Goal: Task Accomplishment & Management: Complete application form

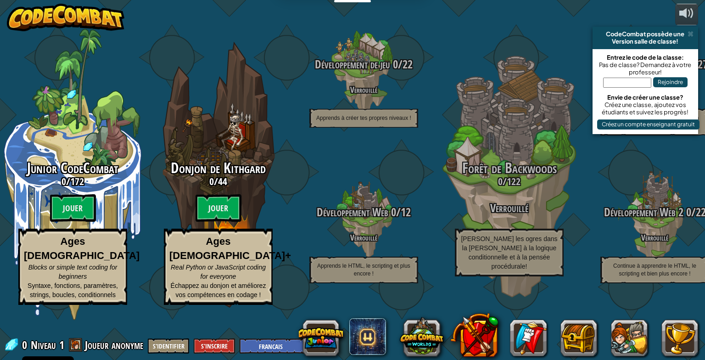
select select "fr"
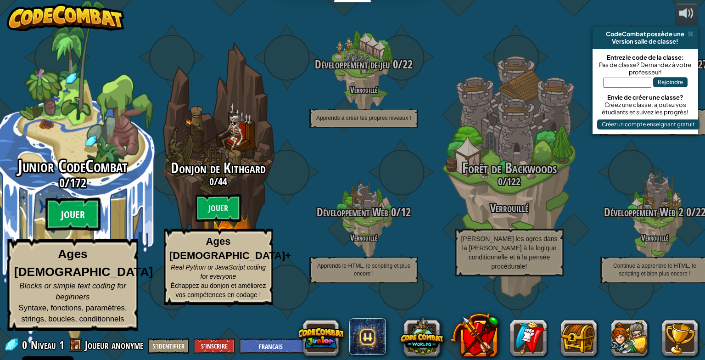
click at [90, 231] on btn "Jouer" at bounding box center [72, 214] width 55 height 33
select select "fr"
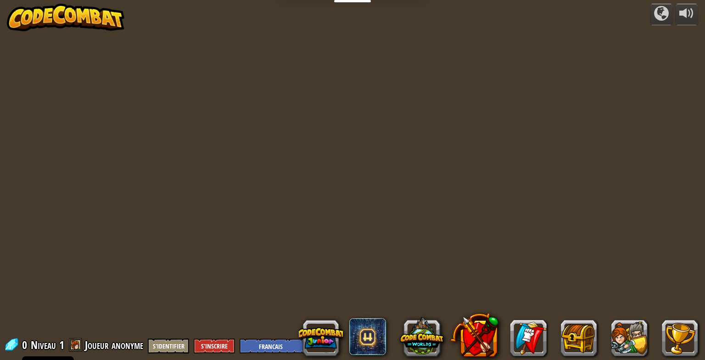
select select "fr"
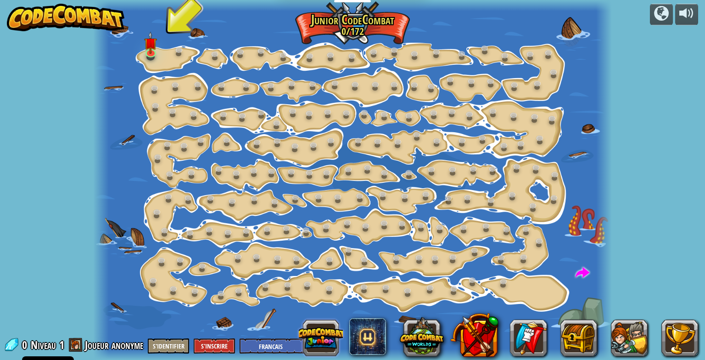
click at [339, 331] on button at bounding box center [321, 338] width 44 height 44
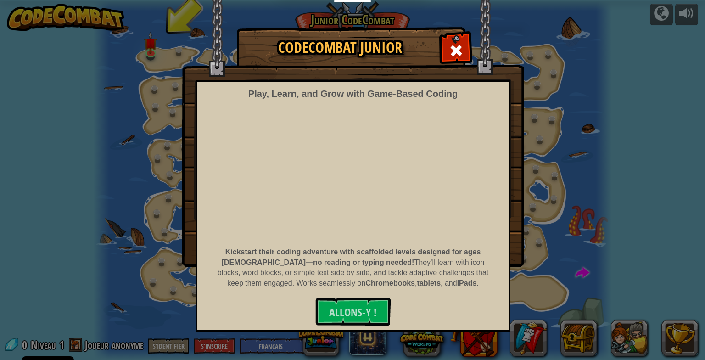
click at [325, 338] on div "CodeCombat Junior Play, Learn, and Grow with Game‑Based Coding Kickstart their …" at bounding box center [352, 180] width 705 height 360
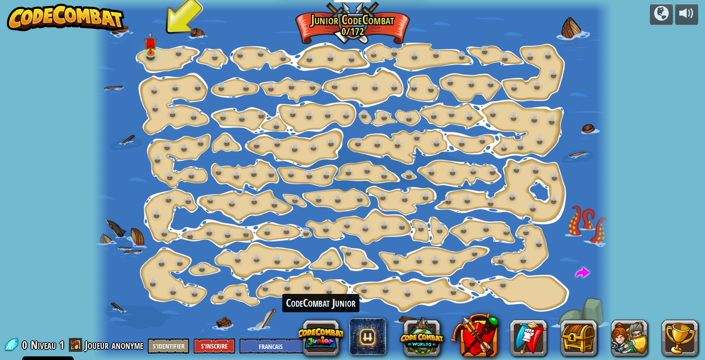
click at [321, 343] on button at bounding box center [321, 338] width 44 height 44
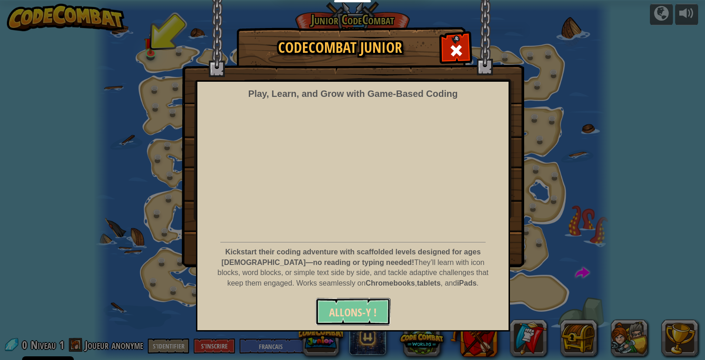
click at [371, 300] on button "Allons-y !" at bounding box center [352, 312] width 75 height 28
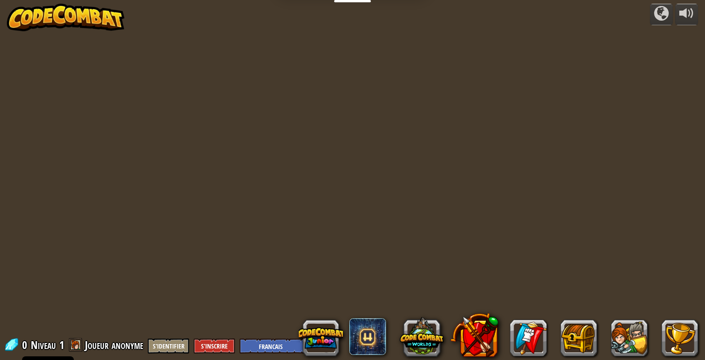
select select "fr"
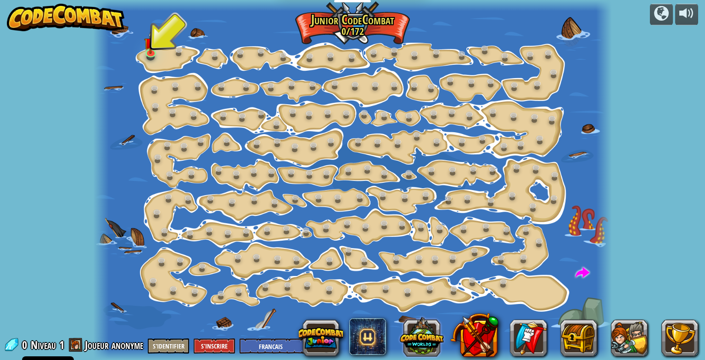
click at [424, 333] on button at bounding box center [422, 336] width 44 height 44
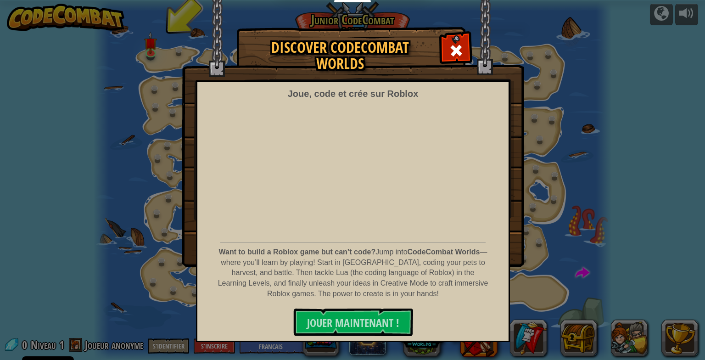
click at [550, 48] on div "Discover CodeCombat Worlds Joue, code et crée sur Roblox Want to build a Roblox…" at bounding box center [352, 147] width 705 height 239
click at [444, 52] on div at bounding box center [455, 49] width 29 height 29
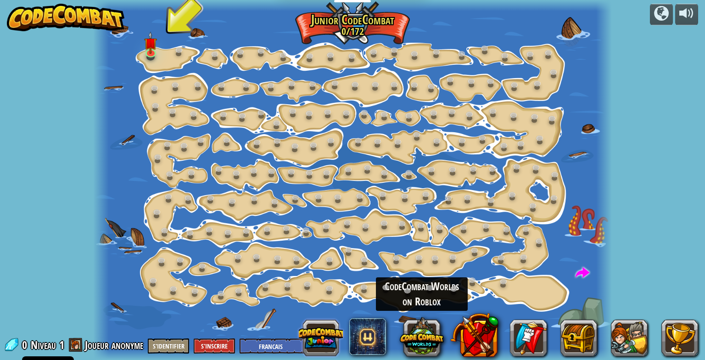
click at [328, 342] on button at bounding box center [321, 338] width 44 height 44
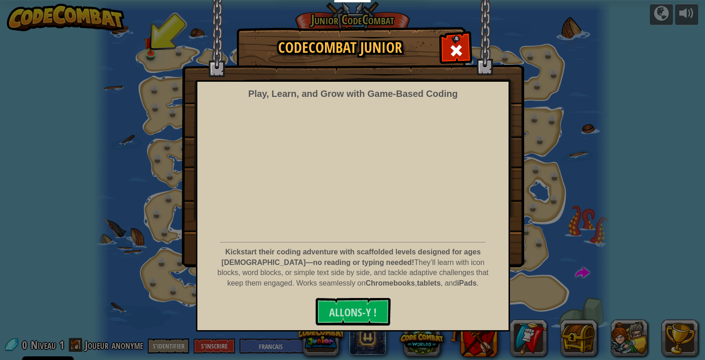
click at [437, 55] on img at bounding box center [353, 133] width 342 height 267
click at [450, 51] on span at bounding box center [456, 50] width 15 height 15
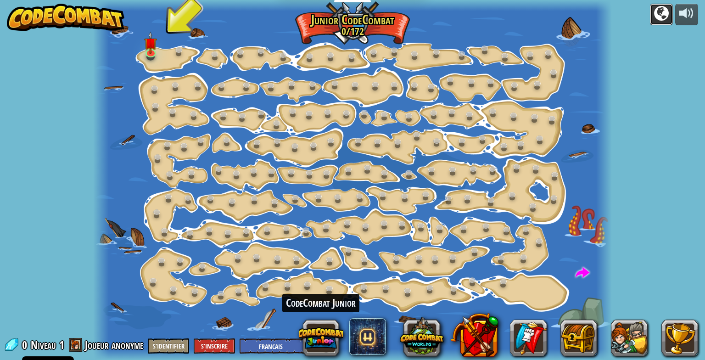
click at [663, 16] on div at bounding box center [661, 13] width 15 height 15
select select "fr"
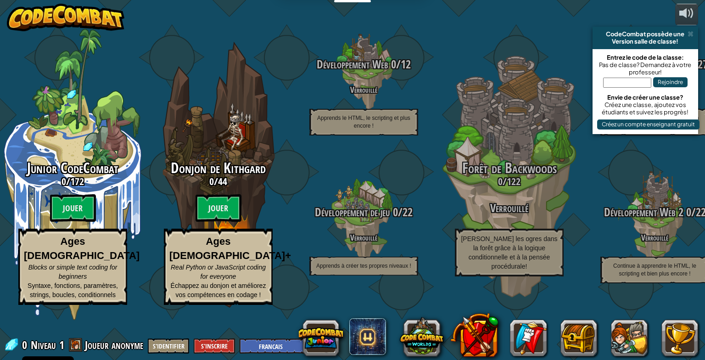
click at [217, 222] on btn "Jouer" at bounding box center [218, 208] width 46 height 28
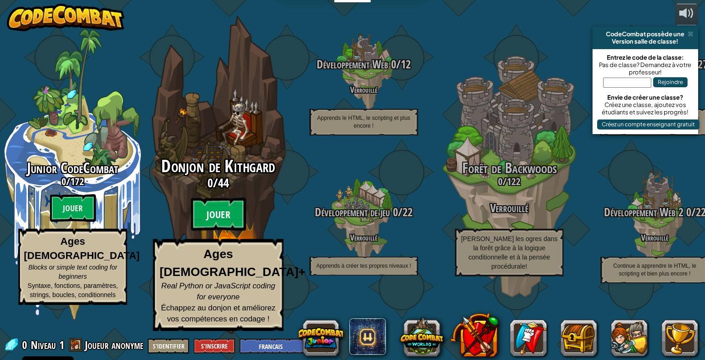
select select "fr"
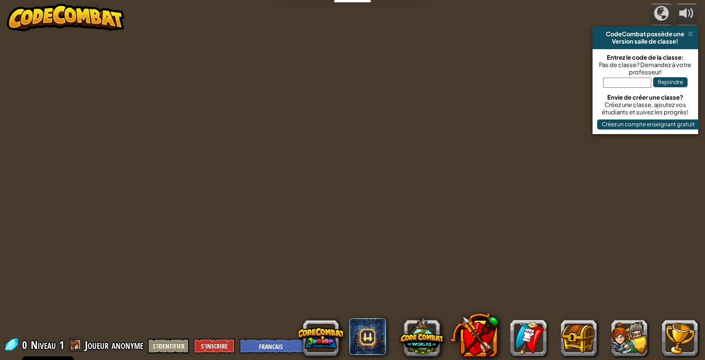
select select "fr"
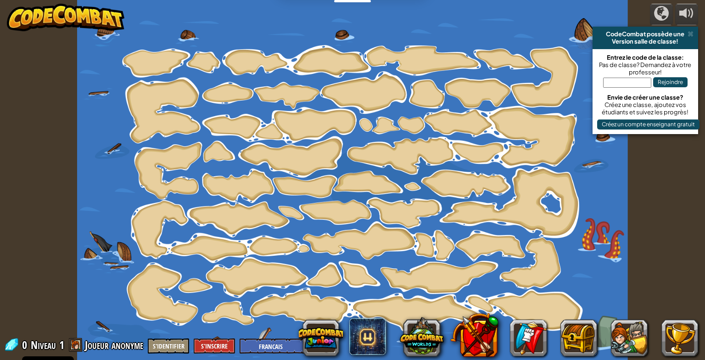
select select "fr"
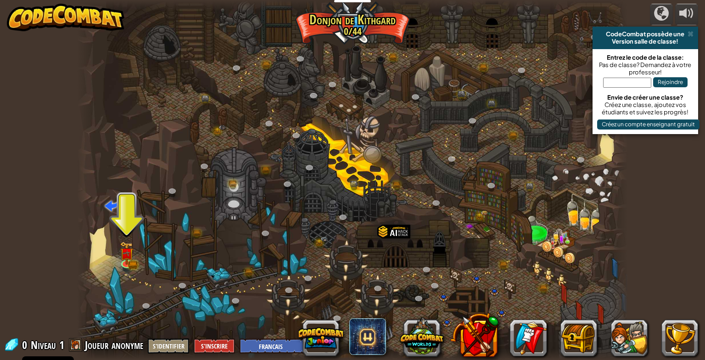
click at [163, 286] on div at bounding box center [352, 180] width 550 height 360
click at [126, 261] on img at bounding box center [127, 247] width 14 height 31
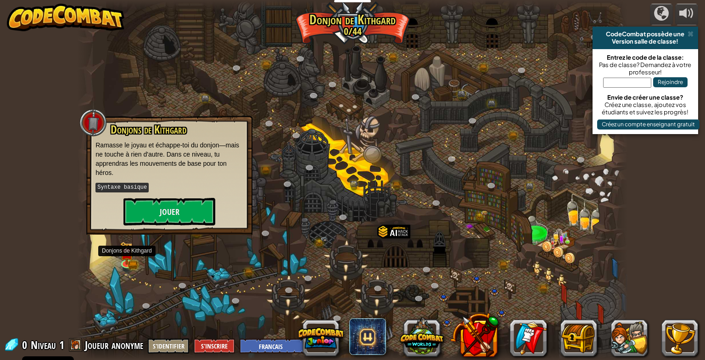
click at [224, 268] on div at bounding box center [352, 180] width 550 height 360
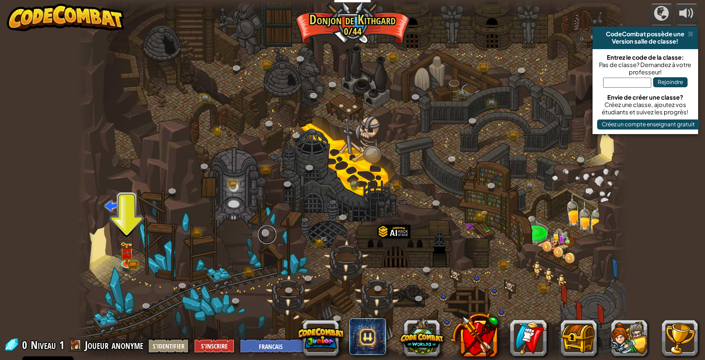
click at [264, 235] on link at bounding box center [267, 234] width 18 height 18
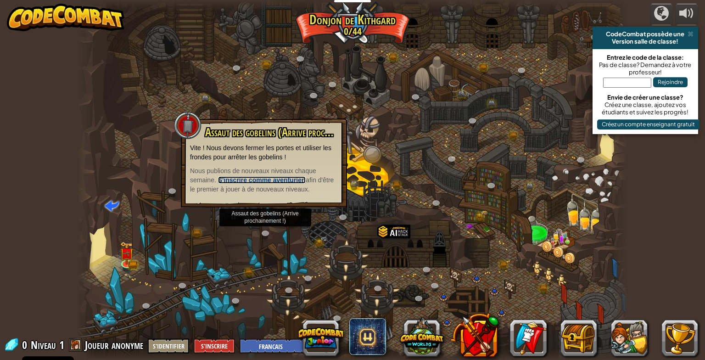
click at [286, 176] on strong "S'inscrire comme aventurier" at bounding box center [261, 179] width 86 height 7
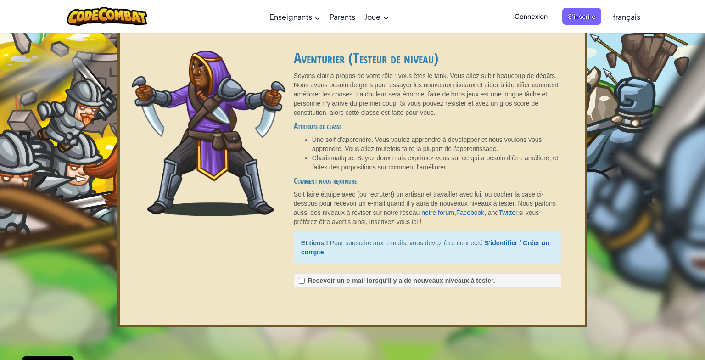
click at [547, 16] on span "Connexion" at bounding box center [531, 16] width 44 height 17
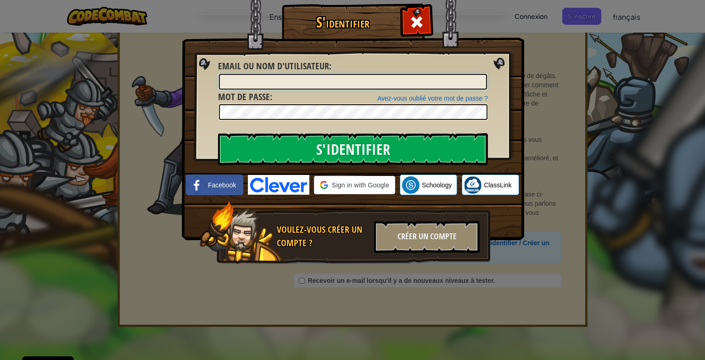
type input "[PERSON_NAME][EMAIL_ADDRESS][DOMAIN_NAME]"
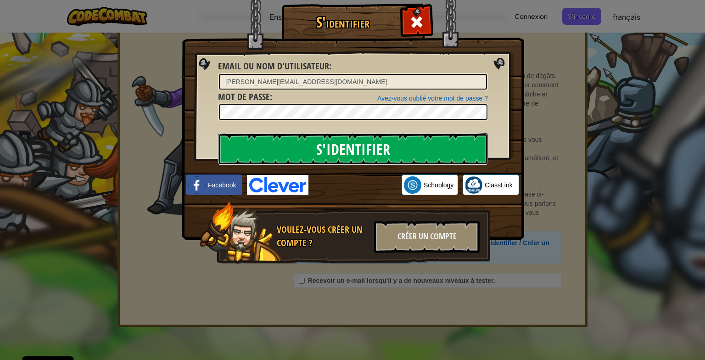
click at [391, 146] on input "S'identifier" at bounding box center [353, 149] width 270 height 32
